Goal: Transaction & Acquisition: Download file/media

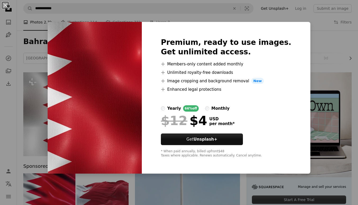
scroll to position [79, 0]
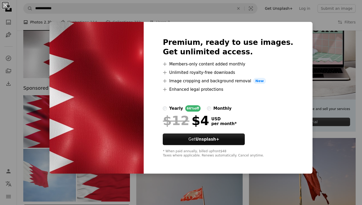
click at [309, 58] on div "An X shape Premium, ready to use images. Get unlimited access. A plus sign Memb…" at bounding box center [181, 102] width 362 height 205
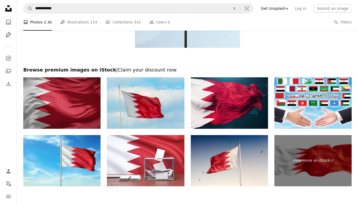
scroll to position [899, 0]
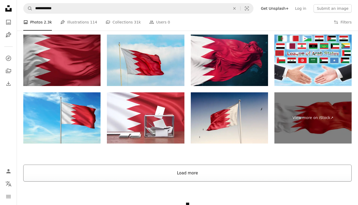
click at [183, 169] on button "Load more" at bounding box center [187, 173] width 328 height 17
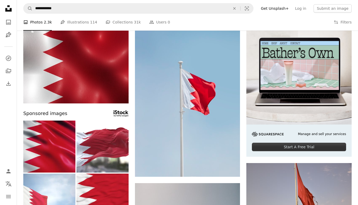
scroll to position [106, 0]
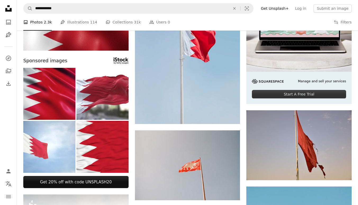
click at [60, 113] on img at bounding box center [49, 94] width 52 height 52
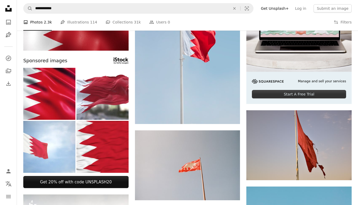
scroll to position [0, 0]
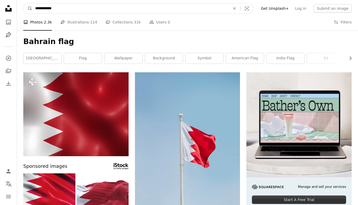
drag, startPoint x: 23, startPoint y: 12, endPoint x: 0, endPoint y: 12, distance: 23.0
type input "*********"
click at [24, 3] on button "A magnifying glass" at bounding box center [28, 8] width 9 height 10
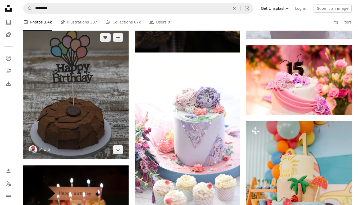
scroll to position [502, 0]
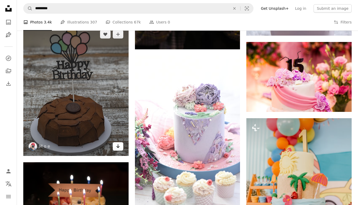
click at [120, 147] on link "Arrow pointing down" at bounding box center [118, 146] width 11 height 8
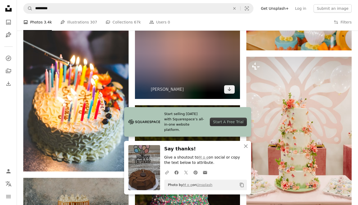
scroll to position [766, 0]
